Goal: Information Seeking & Learning: Understand process/instructions

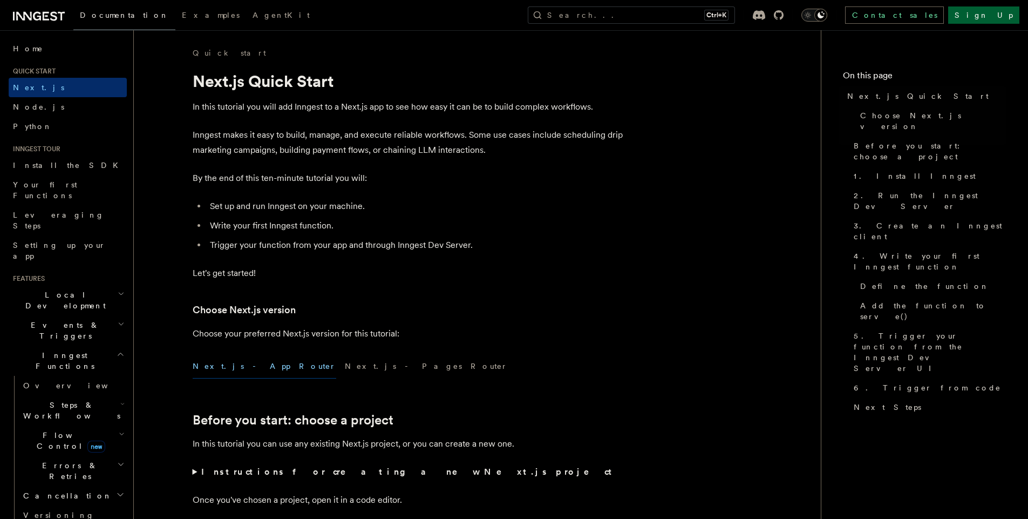
click at [120, 399] on icon "button" at bounding box center [122, 403] width 4 height 9
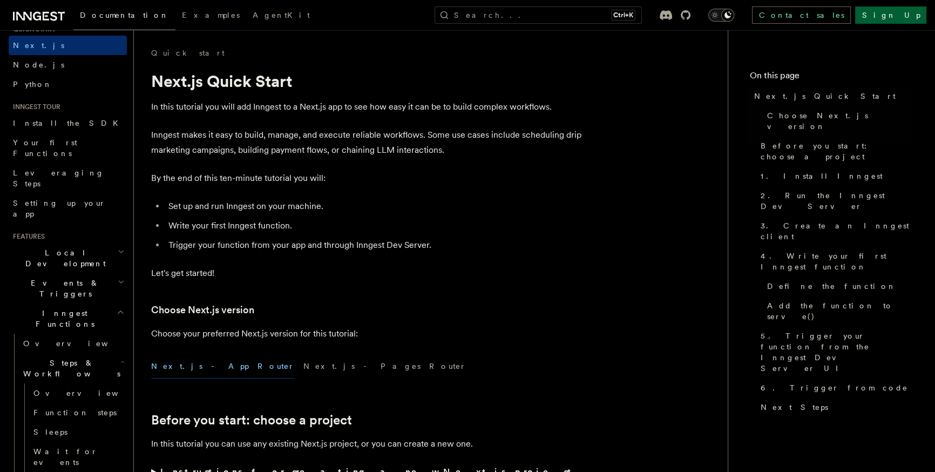
scroll to position [42, 0]
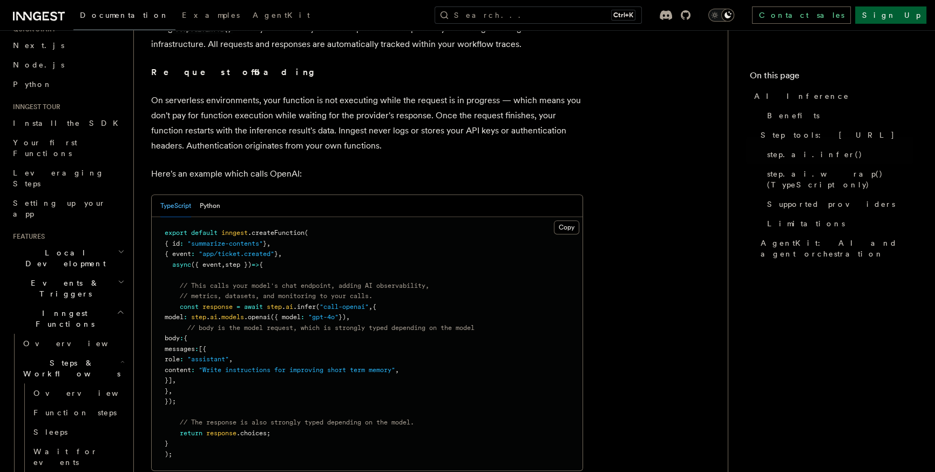
scroll to position [490, 0]
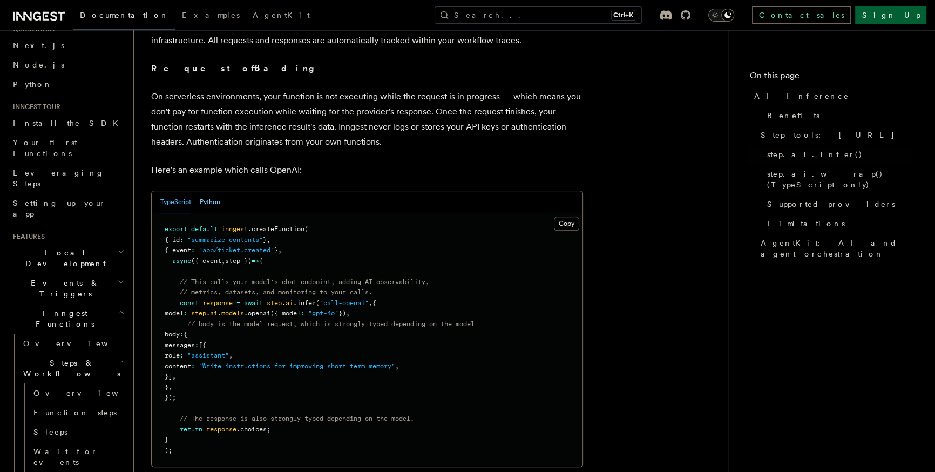
click at [214, 191] on button "Python" at bounding box center [210, 202] width 21 height 22
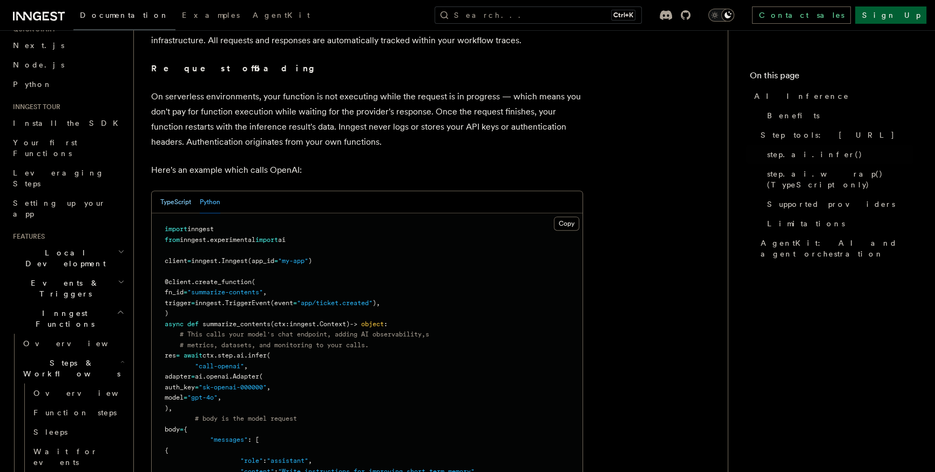
click at [182, 191] on button "TypeScript" at bounding box center [175, 202] width 31 height 22
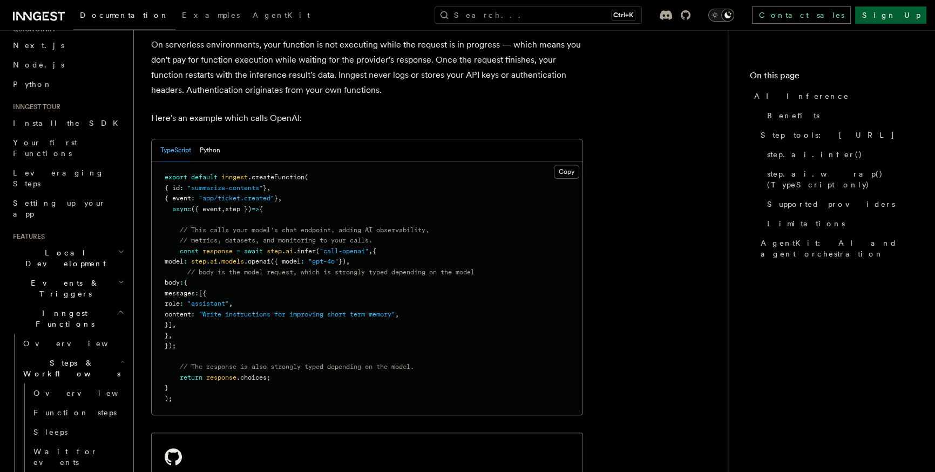
scroll to position [543, 0]
click at [565, 163] on button "Copy Copied" at bounding box center [566, 170] width 25 height 14
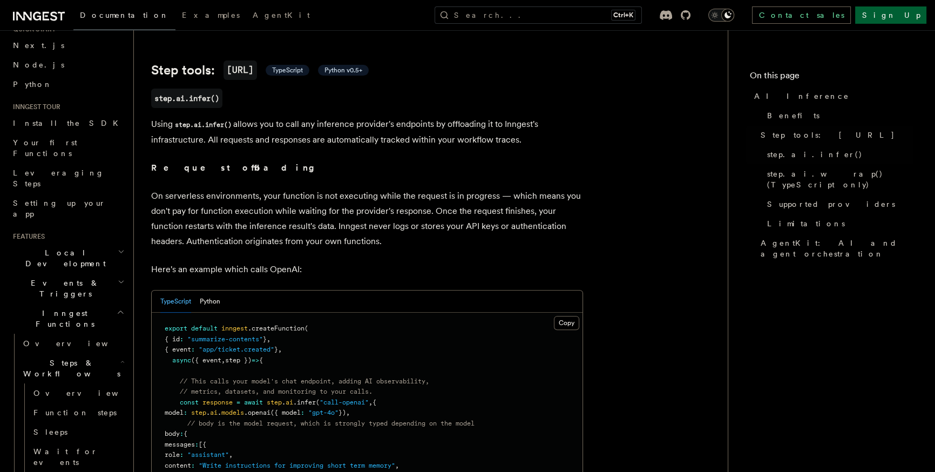
scroll to position [388, 0]
click at [567, 318] on button "Copy Copied" at bounding box center [566, 325] width 25 height 14
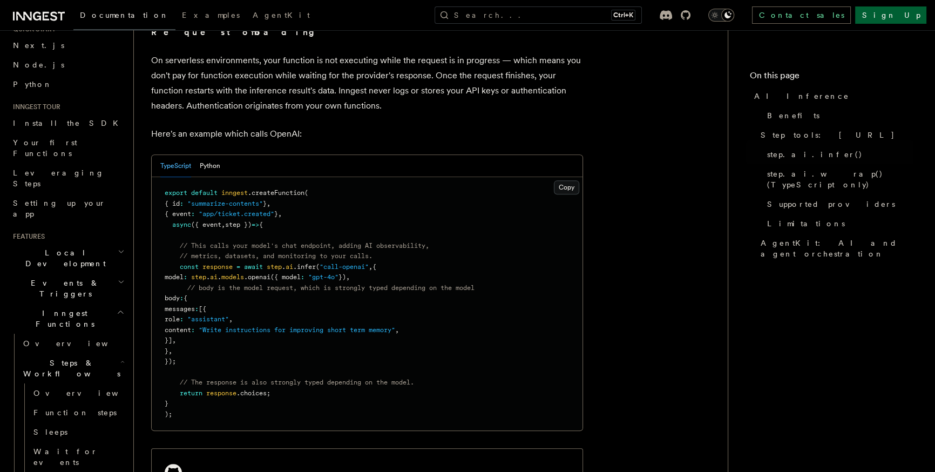
scroll to position [529, 0]
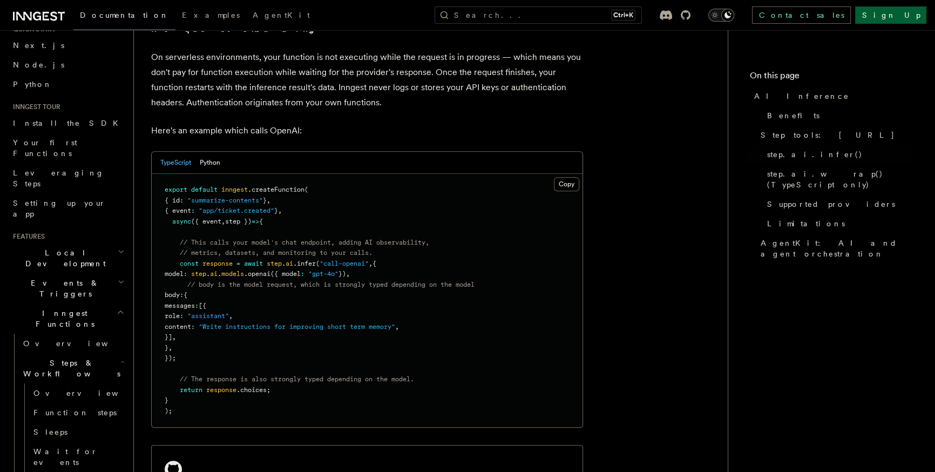
drag, startPoint x: 179, startPoint y: 250, endPoint x: 201, endPoint y: 345, distance: 97.6
click at [201, 345] on pre "export default inngest .createFunction ( { id : "summarize-contents" } , { even…" at bounding box center [367, 300] width 431 height 253
copy code "const response = await step . ai .infer ( "call-openai" , { model : step . ai .…"
click at [384, 203] on pre "export default inngest .createFunction ( { id : "summarize-contents" } , { even…" at bounding box center [367, 300] width 431 height 253
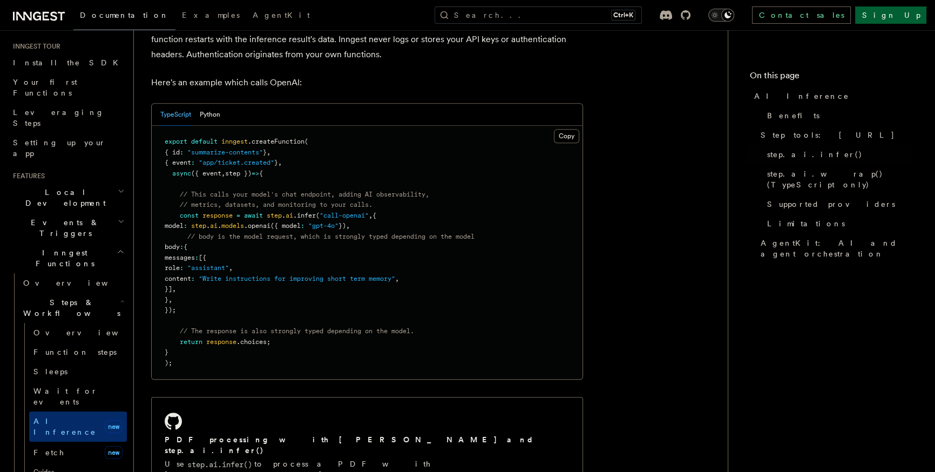
scroll to position [99, 0]
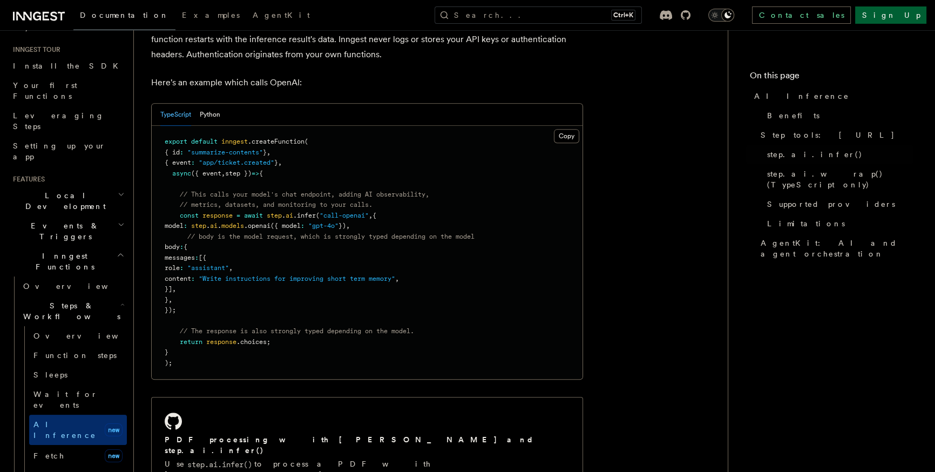
click at [118, 296] on h2 "Steps & Workflows" at bounding box center [73, 311] width 108 height 30
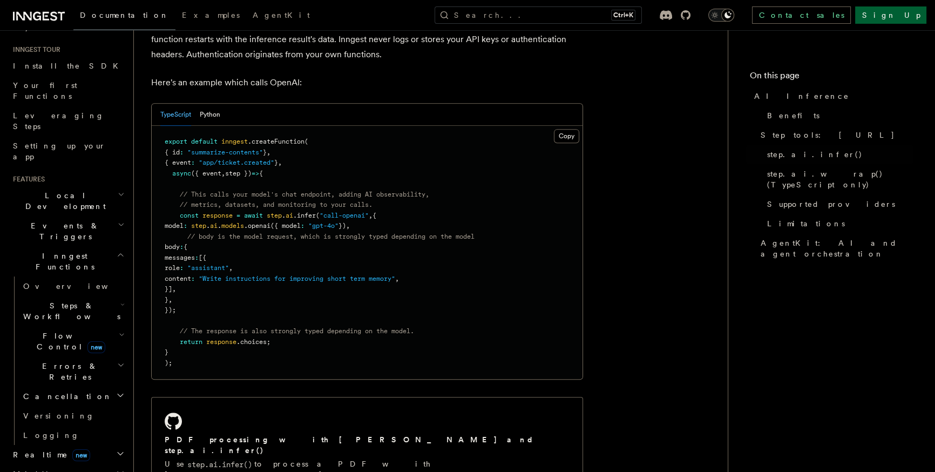
click at [117, 246] on h2 "Inngest Functions" at bounding box center [68, 261] width 118 height 30
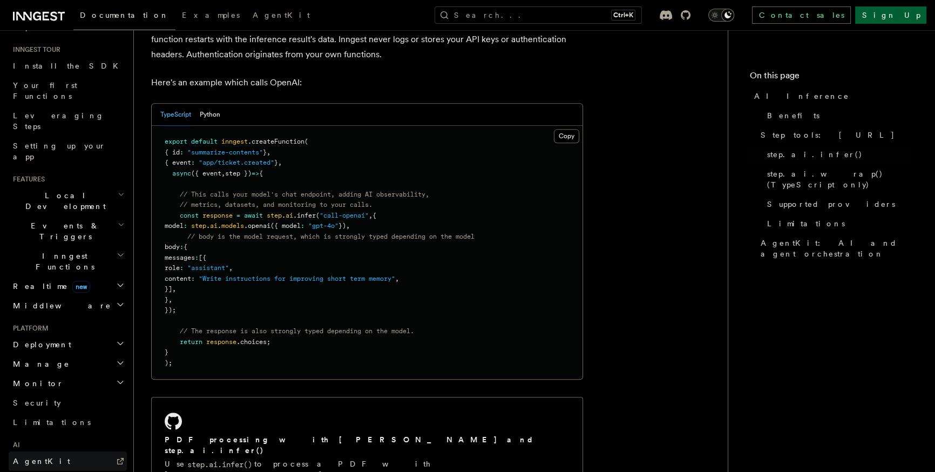
click at [66, 451] on link "AgentKit" at bounding box center [68, 460] width 118 height 19
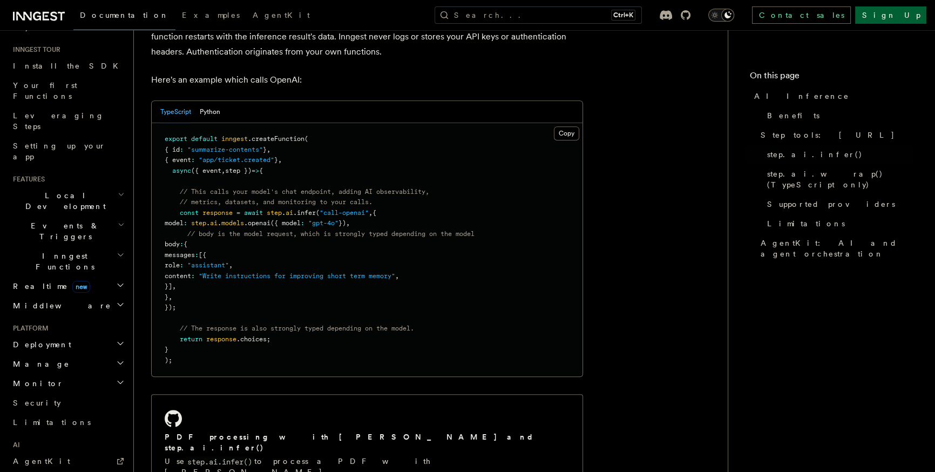
scroll to position [576, 0]
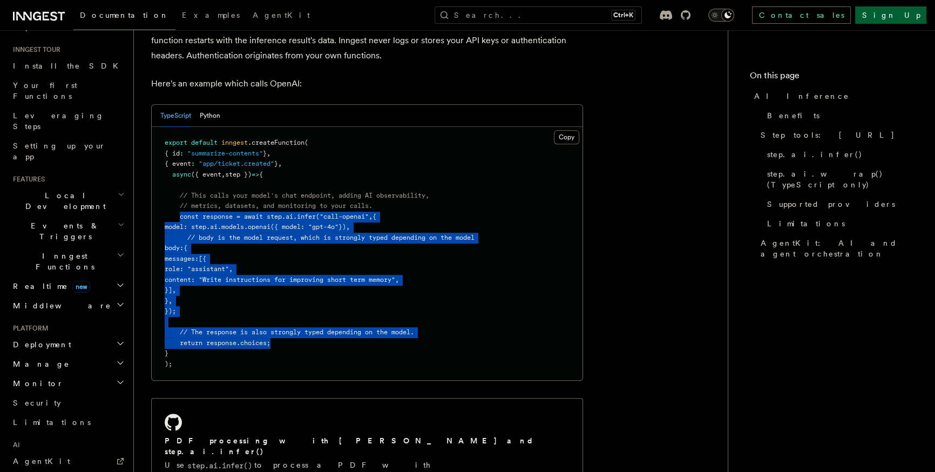
drag, startPoint x: 274, startPoint y: 328, endPoint x: 179, endPoint y: 205, distance: 155.0
click at [179, 205] on pre "export default inngest .createFunction ( { id : "summarize-contents" } , { even…" at bounding box center [367, 253] width 431 height 253
copy code "const response = await step . ai .infer ( "call-openai" , { model : step . ai .…"
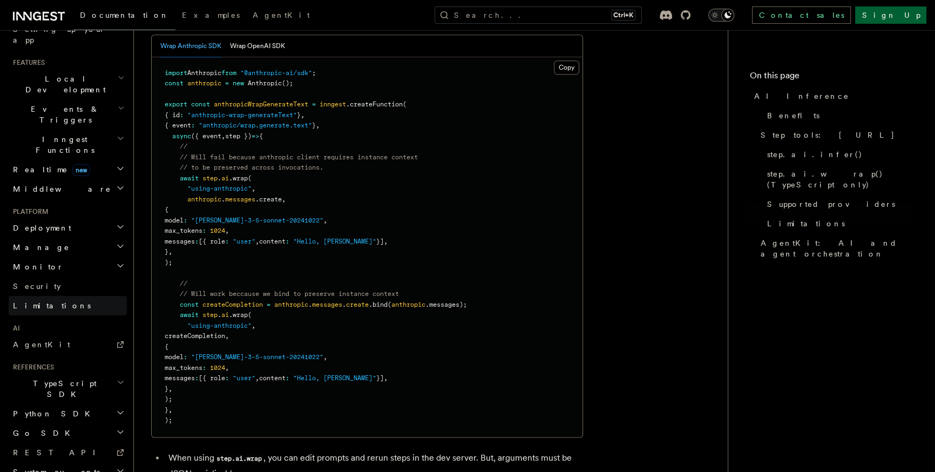
scroll to position [214, 0]
